Goal: Task Accomplishment & Management: Manage account settings

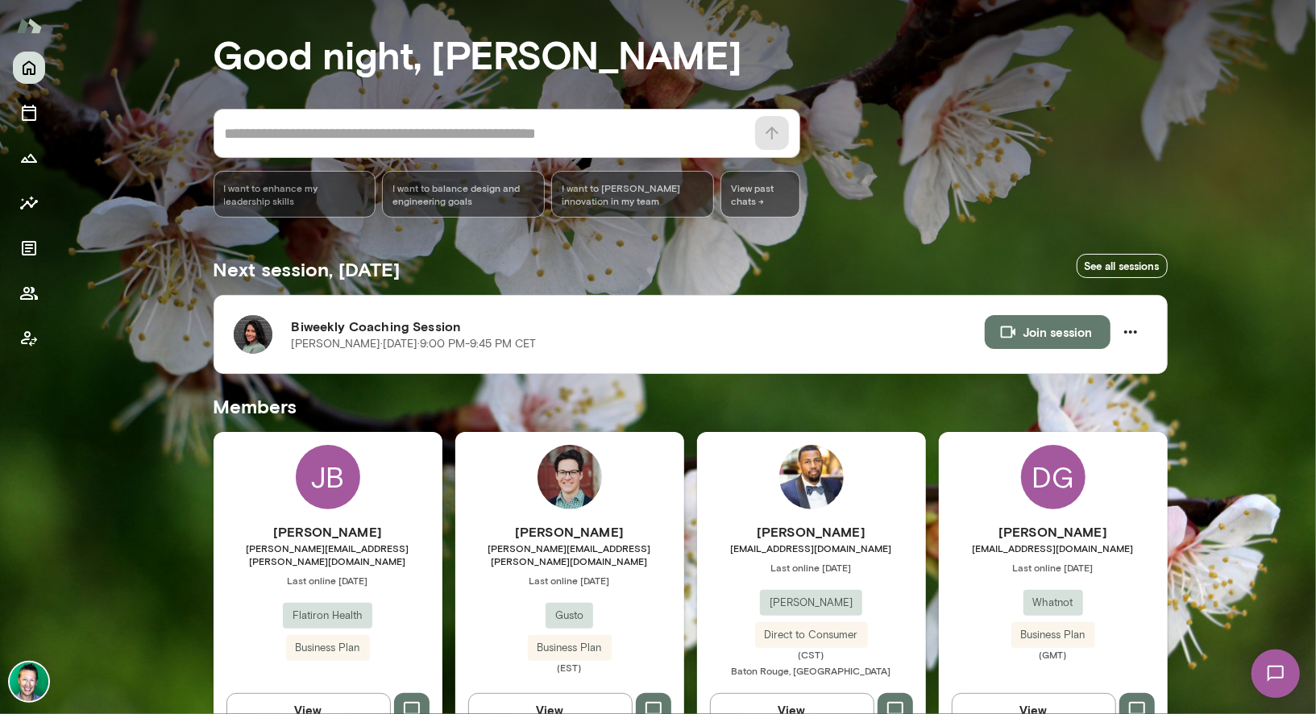
scroll to position [73, 0]
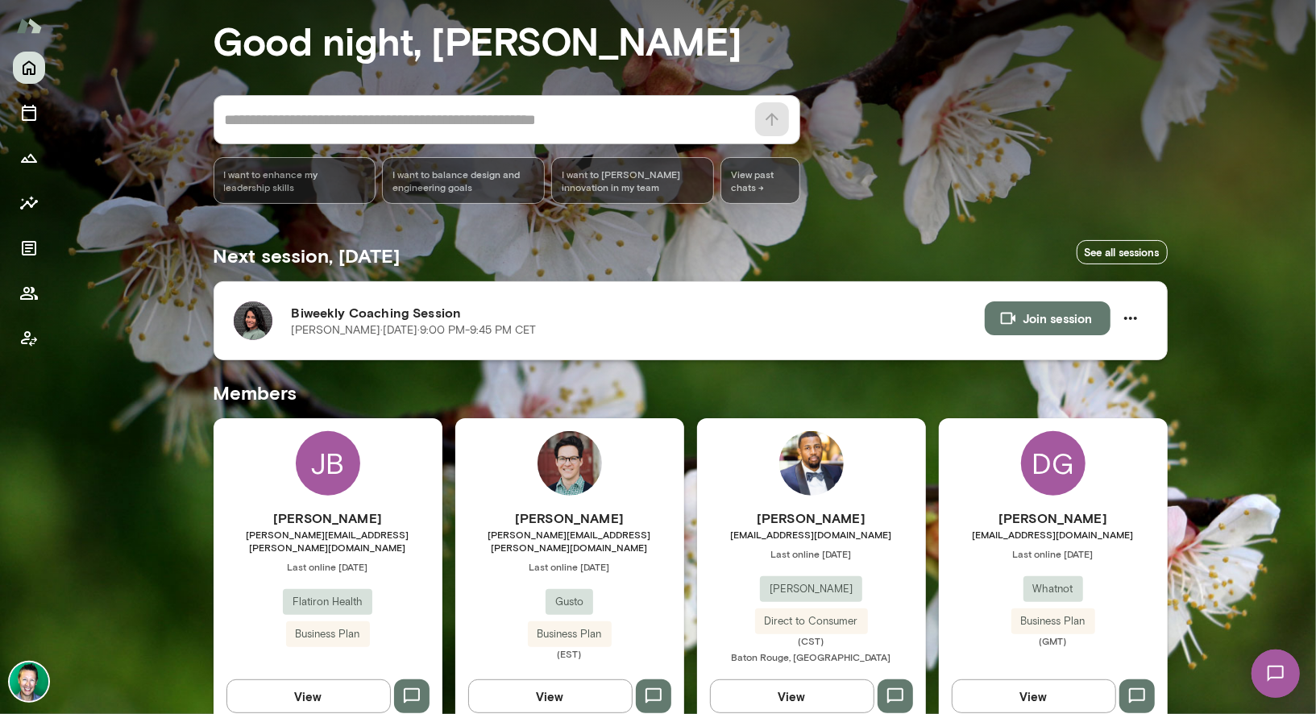
click at [262, 320] on img at bounding box center [253, 320] width 39 height 39
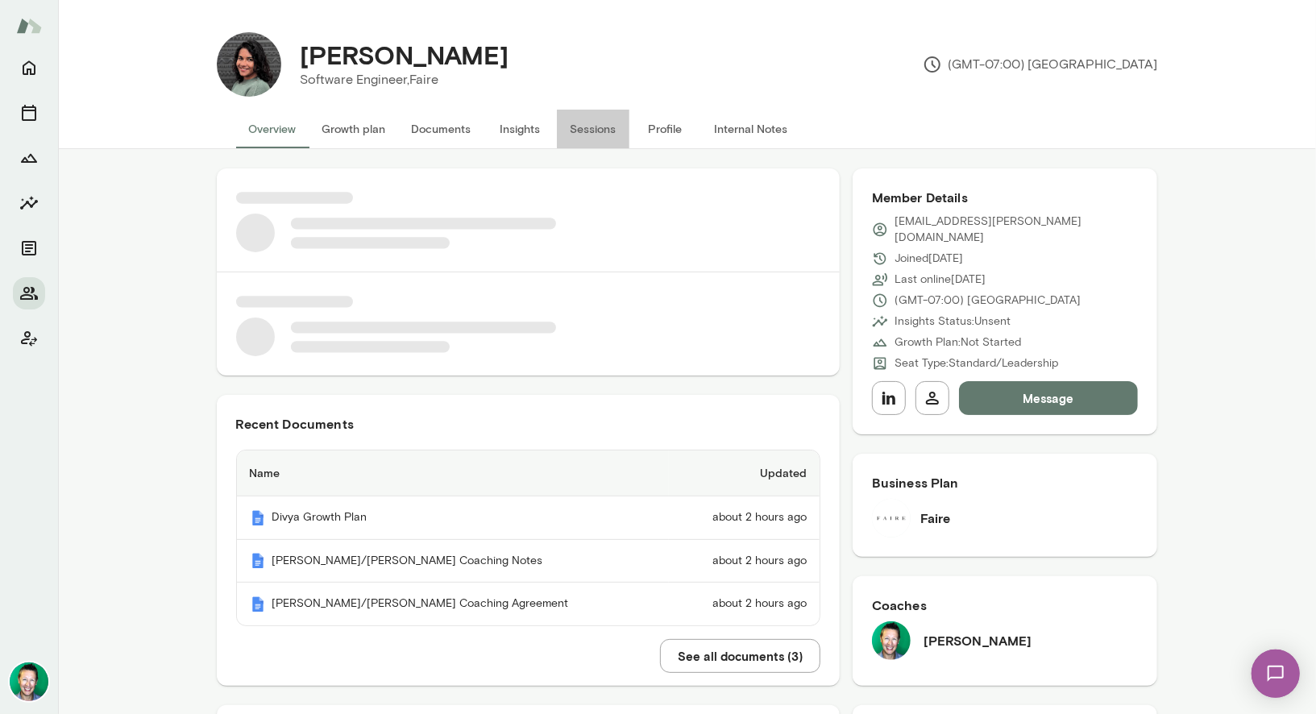
click at [586, 132] on button "Sessions" at bounding box center [593, 129] width 73 height 39
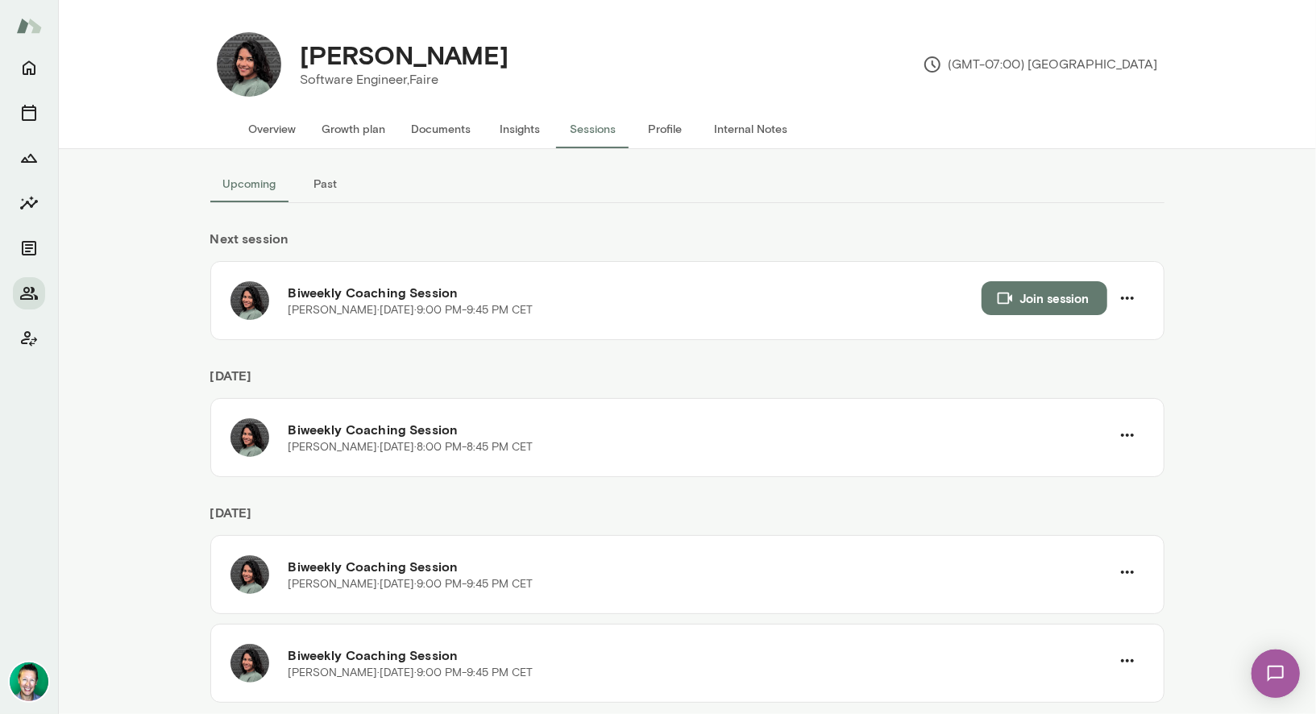
scroll to position [19, 0]
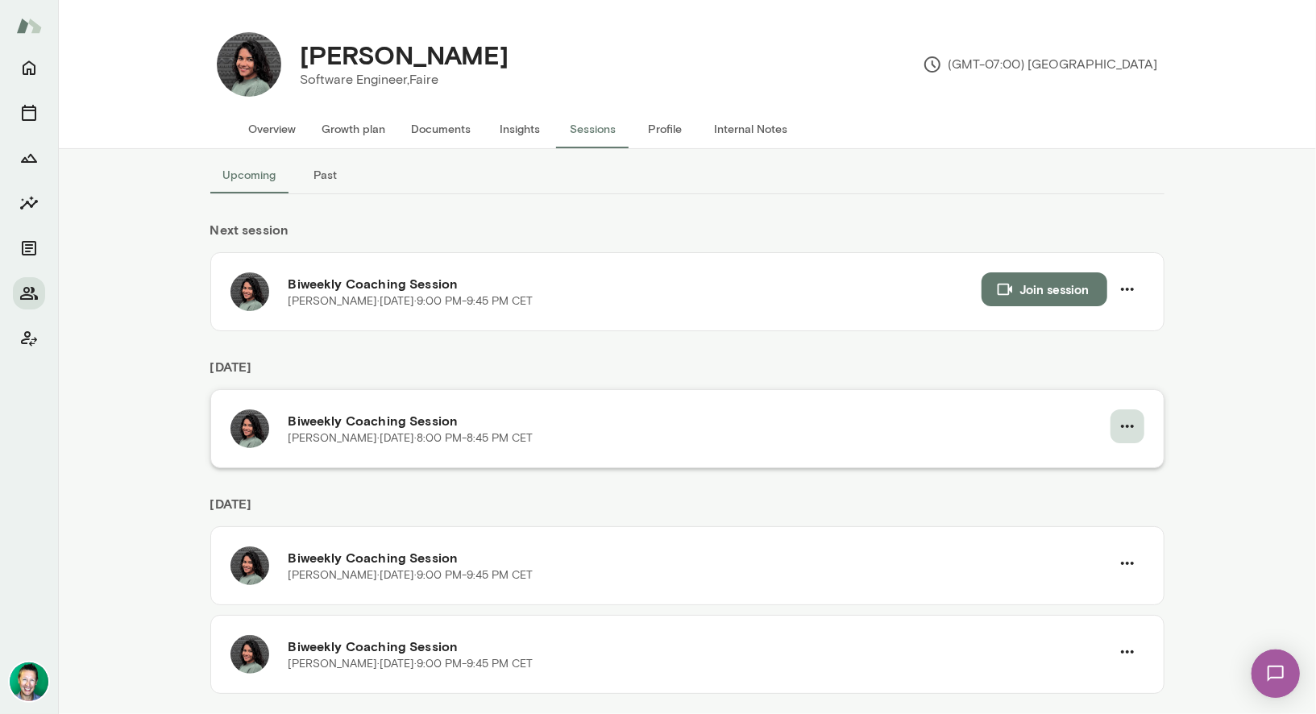
click at [1130, 418] on icon "button" at bounding box center [1127, 426] width 19 height 19
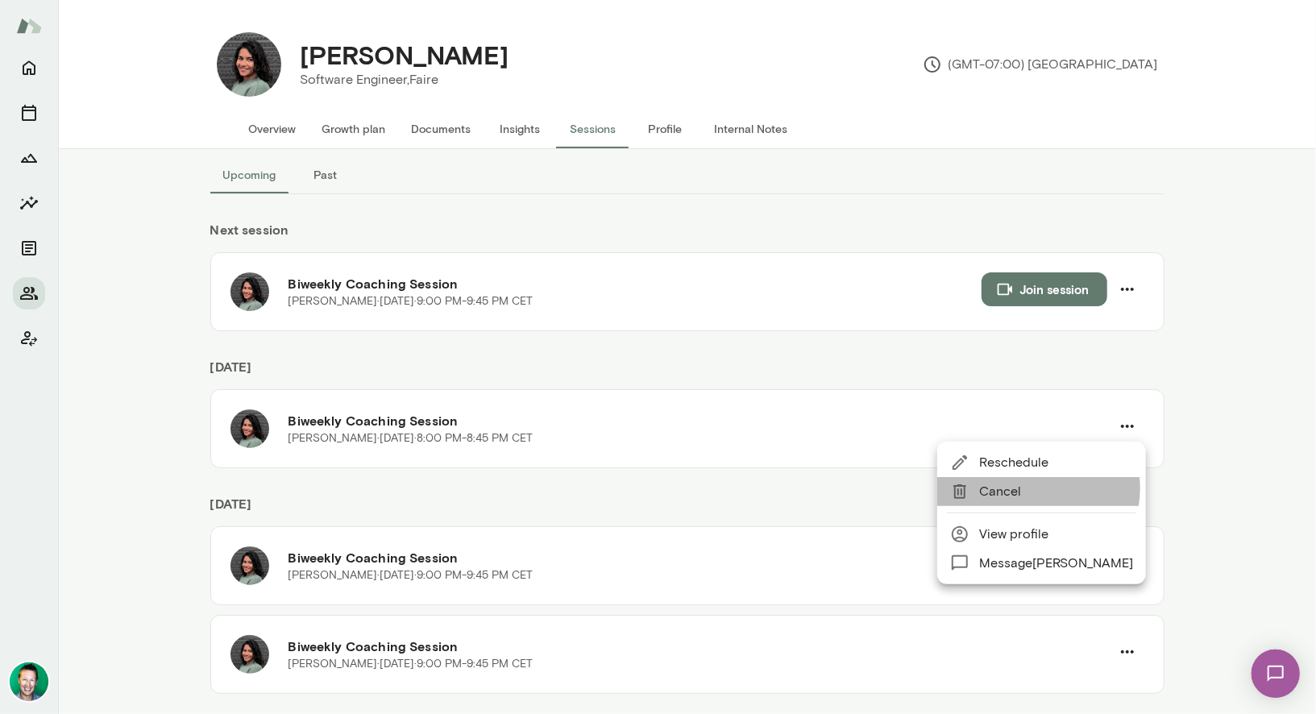
click at [1031, 488] on span "Cancel" at bounding box center [1056, 491] width 154 height 19
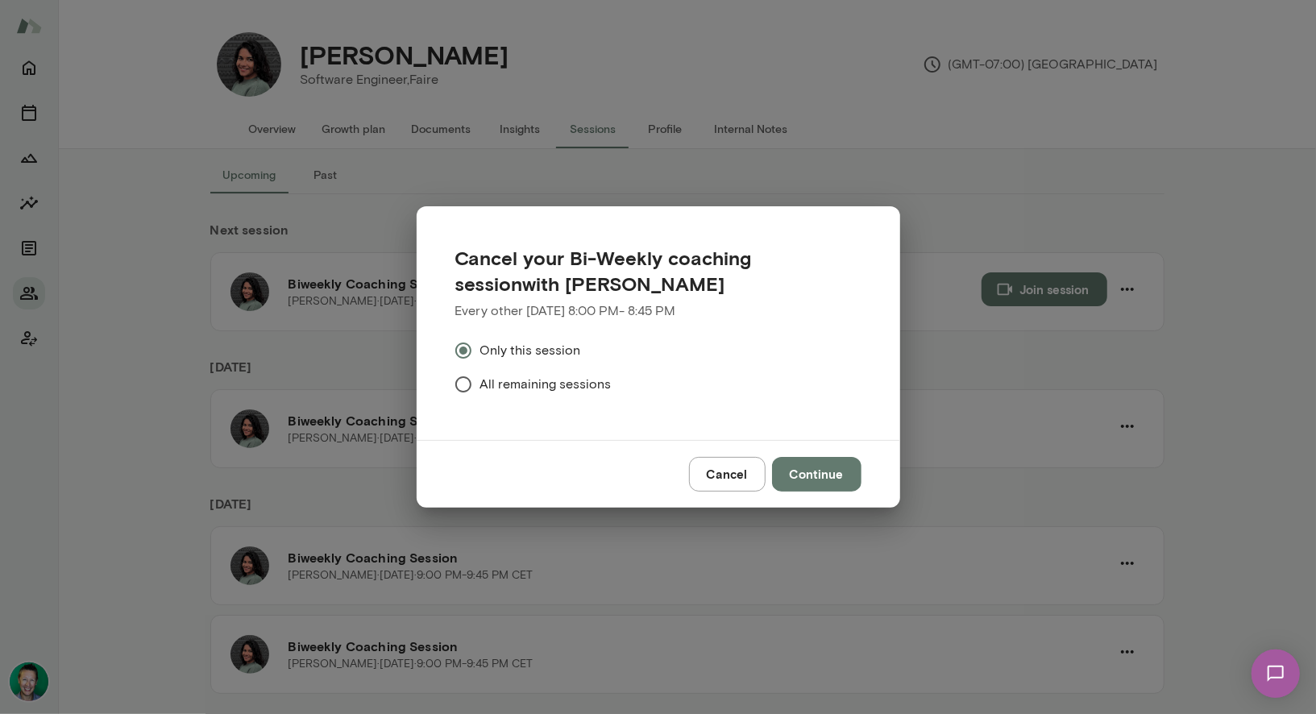
click at [559, 392] on span "All remaining sessions" at bounding box center [545, 384] width 131 height 19
click at [813, 470] on button "Continue" at bounding box center [816, 474] width 89 height 34
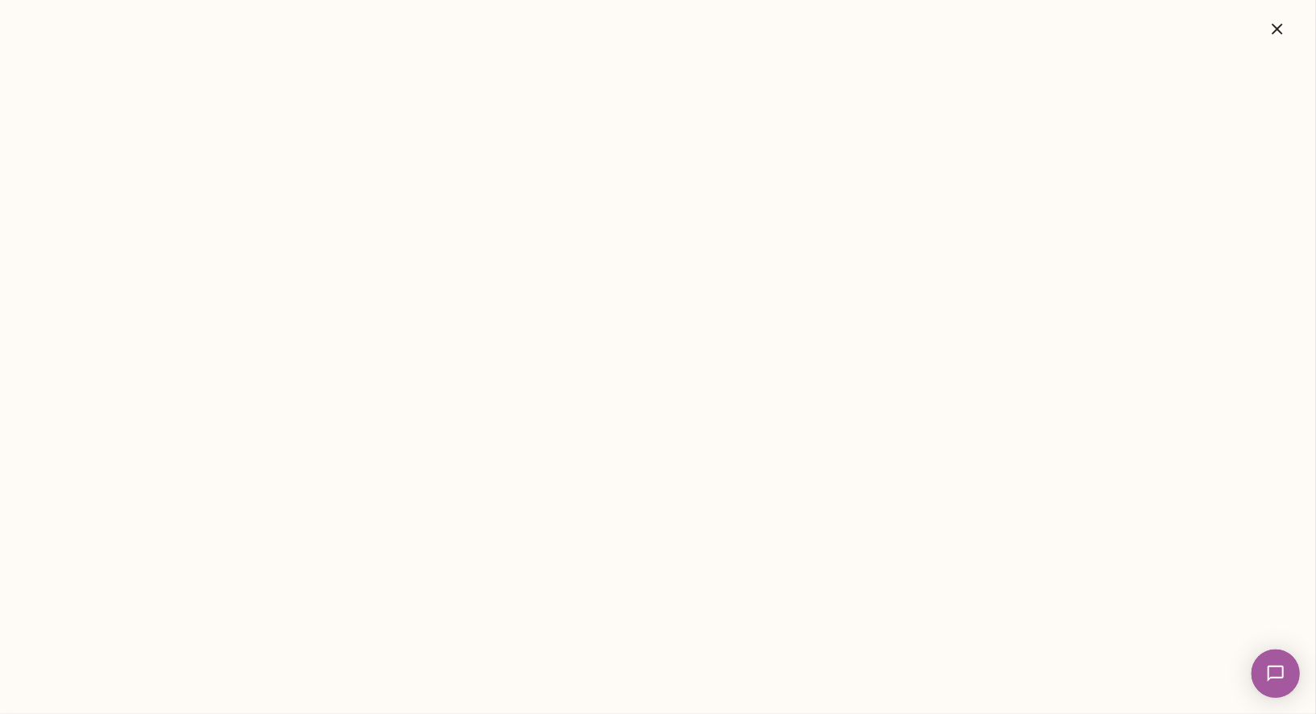
click at [1279, 33] on icon "button" at bounding box center [1277, 28] width 19 height 19
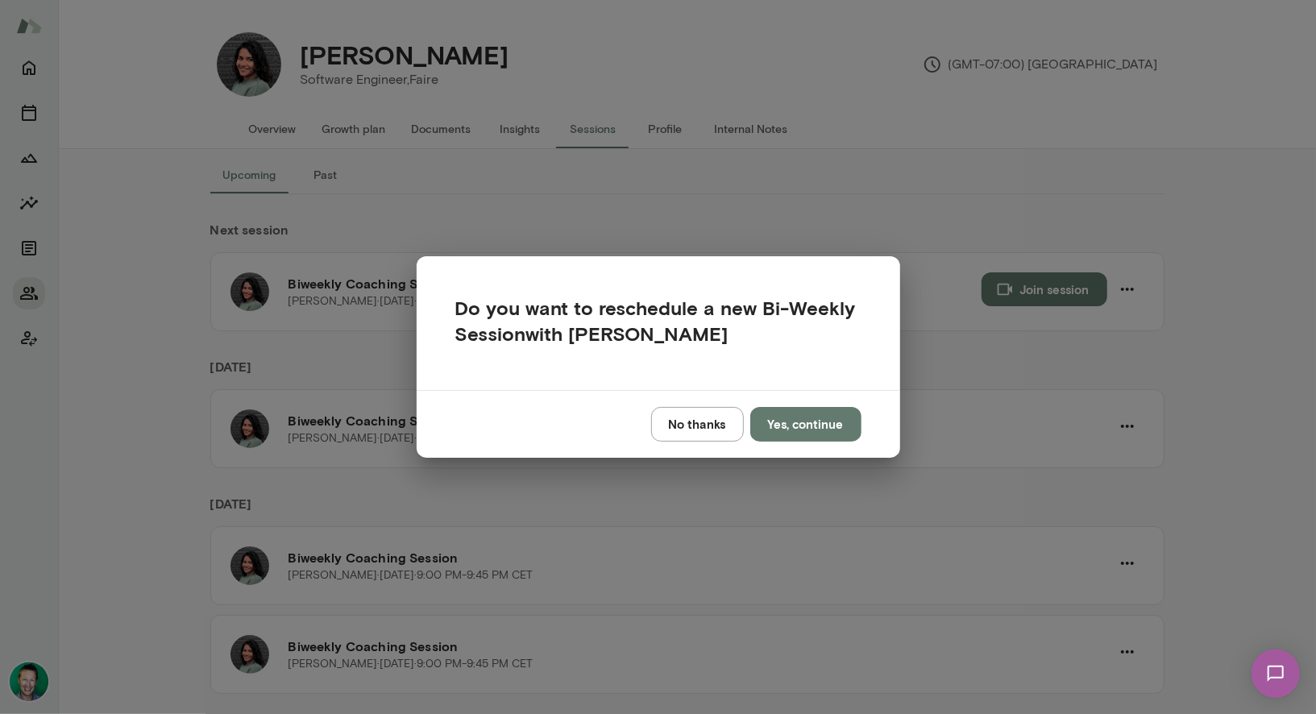
click at [697, 428] on button "No thanks" at bounding box center [697, 424] width 93 height 34
